Goal: Transaction & Acquisition: Download file/media

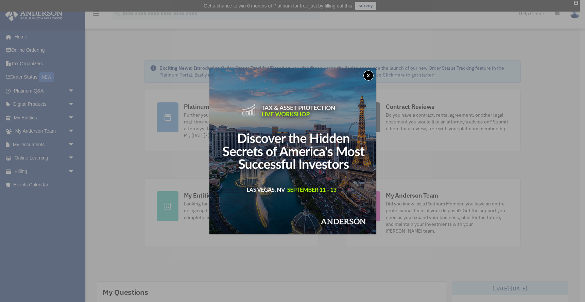
click at [366, 74] on button "x" at bounding box center [368, 75] width 10 height 10
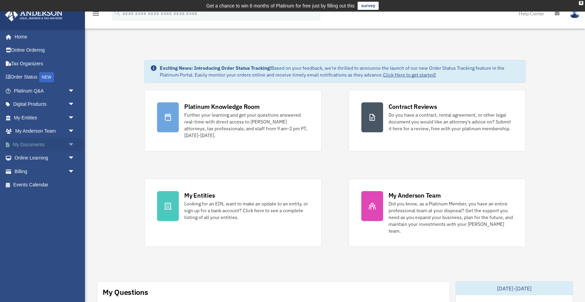
click at [72, 143] on span "arrow_drop_down" at bounding box center [75, 145] width 14 height 14
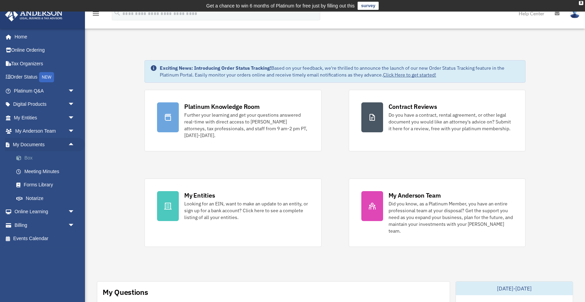
click at [30, 158] on link "Box" at bounding box center [47, 158] width 75 height 14
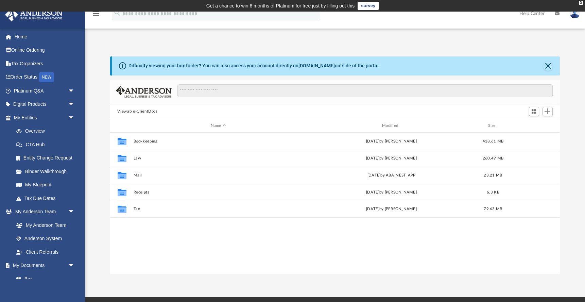
scroll to position [154, 450]
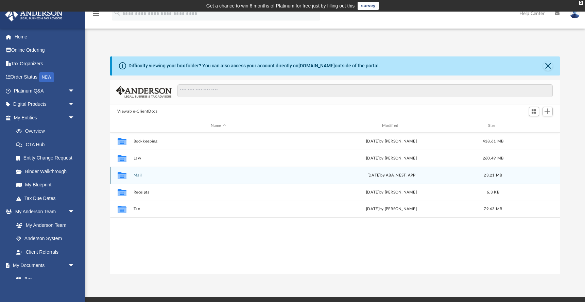
click at [142, 177] on button "Mail" at bounding box center [218, 175] width 170 height 4
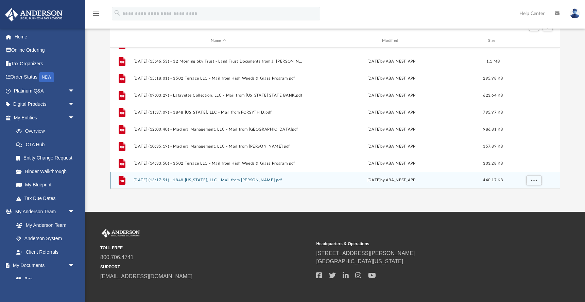
scroll to position [95, 0]
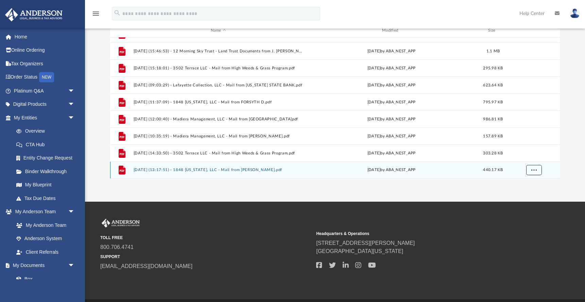
click at [534, 168] on span "More options" at bounding box center [533, 170] width 5 height 4
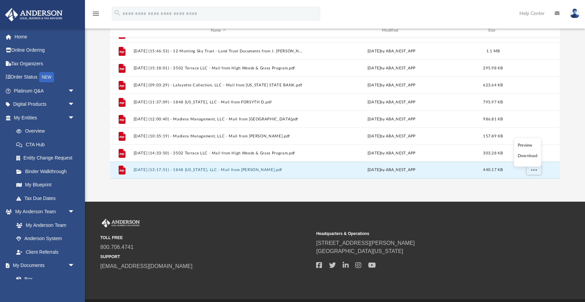
click at [532, 156] on li "Download" at bounding box center [527, 155] width 20 height 7
